Goal: Find specific page/section

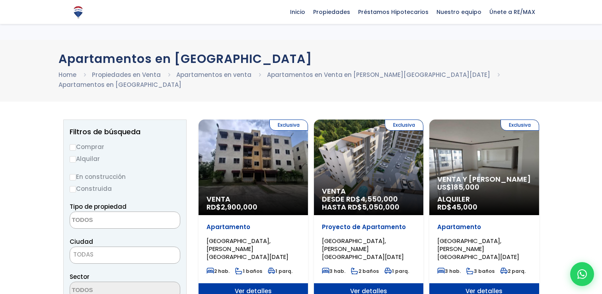
select select
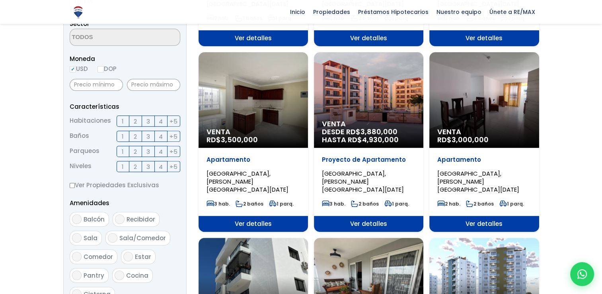
scroll to position [239, 0]
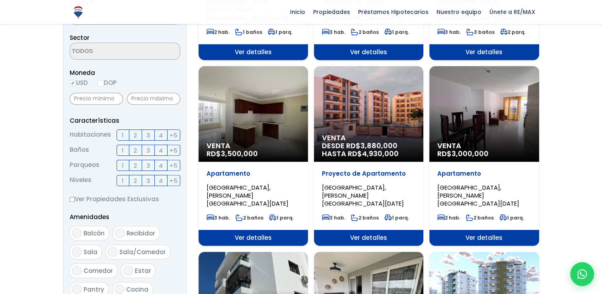
click at [369, 90] on div "Venta DESDE RD$ 3,880,000 HASTA RD$ 4,930,000" at bounding box center [368, 114] width 109 height 96
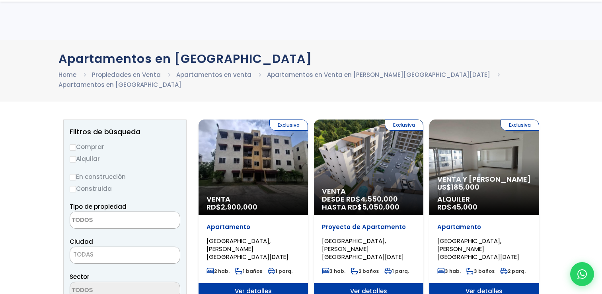
select select
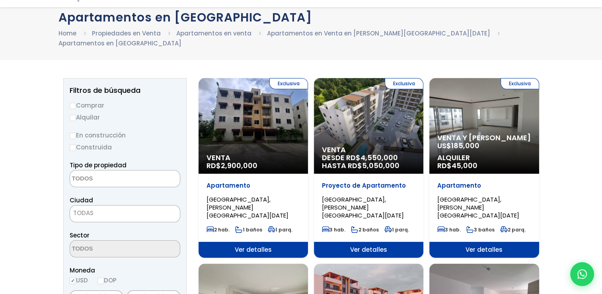
scroll to position [80, 0]
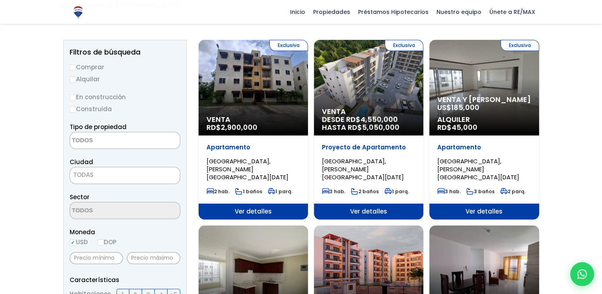
click at [527, 98] on p "Venta y Alquiler US$ 185,000" at bounding box center [484, 104] width 94 height 16
